Goal: Find specific fact: Find specific fact

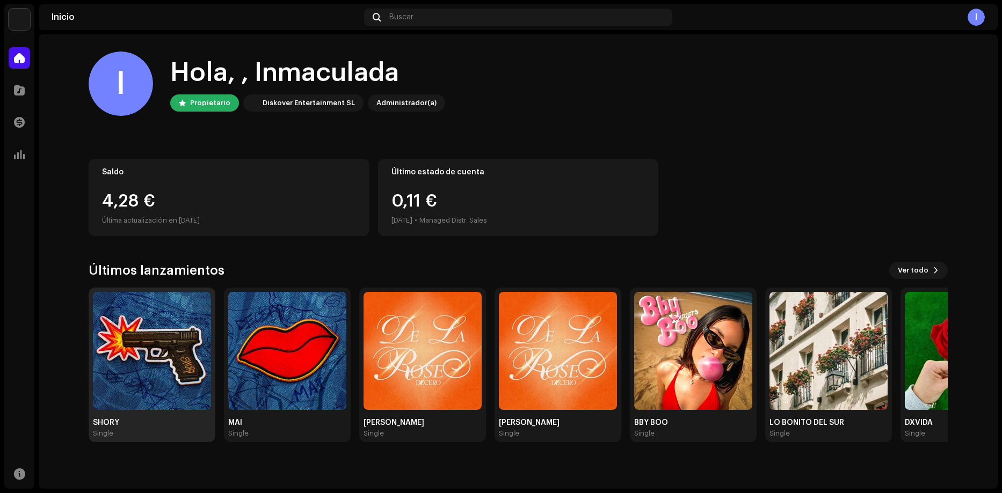
click at [143, 333] on img at bounding box center [152, 351] width 118 height 118
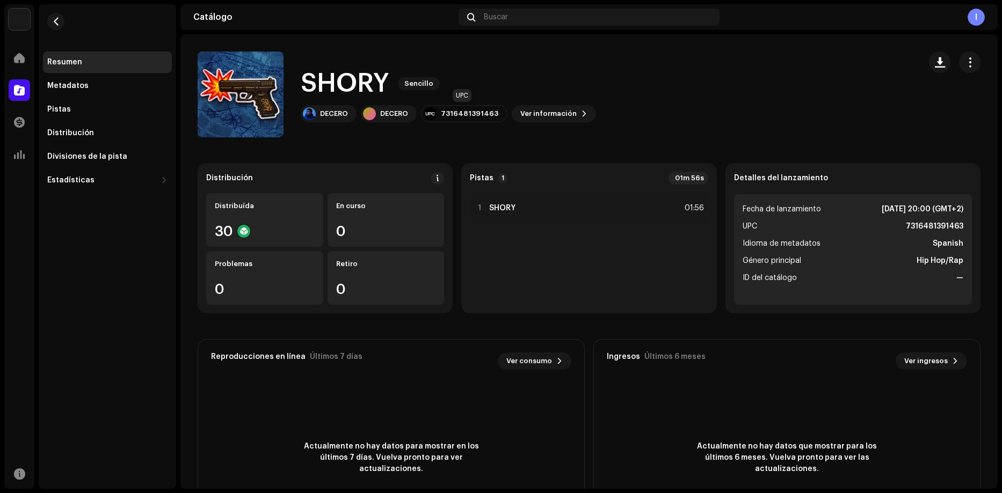
click at [449, 112] on div "7316481391463" at bounding box center [469, 113] width 57 height 9
copy re-o-release-hero "7316481391463 Ver información"
click at [459, 135] on div "SHORY Sencillo DECERO DECERO 7316481391463 Ver información" at bounding box center [555, 95] width 714 height 86
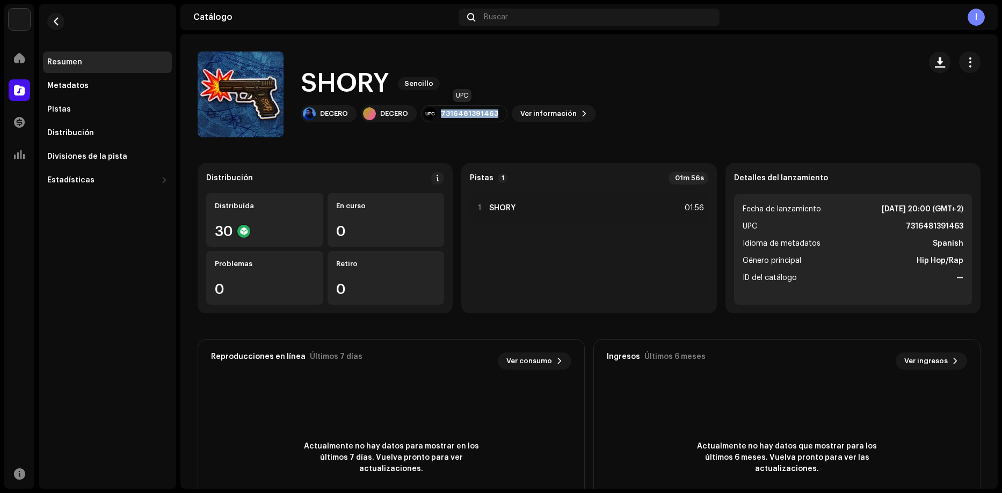
drag, startPoint x: 441, startPoint y: 112, endPoint x: 495, endPoint y: 115, distance: 54.3
click at [495, 115] on div "7316481391463" at bounding box center [464, 113] width 86 height 17
copy div "7316481391463"
